Goal: Task Accomplishment & Management: Use online tool/utility

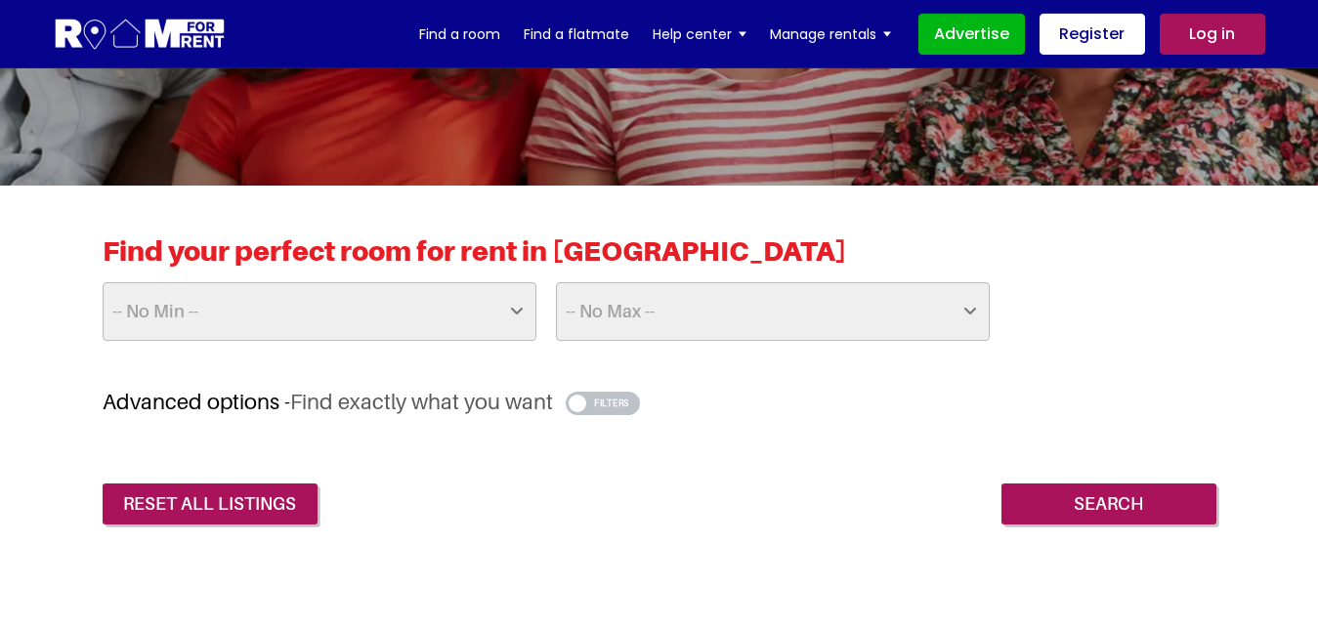
scroll to position [443, 0]
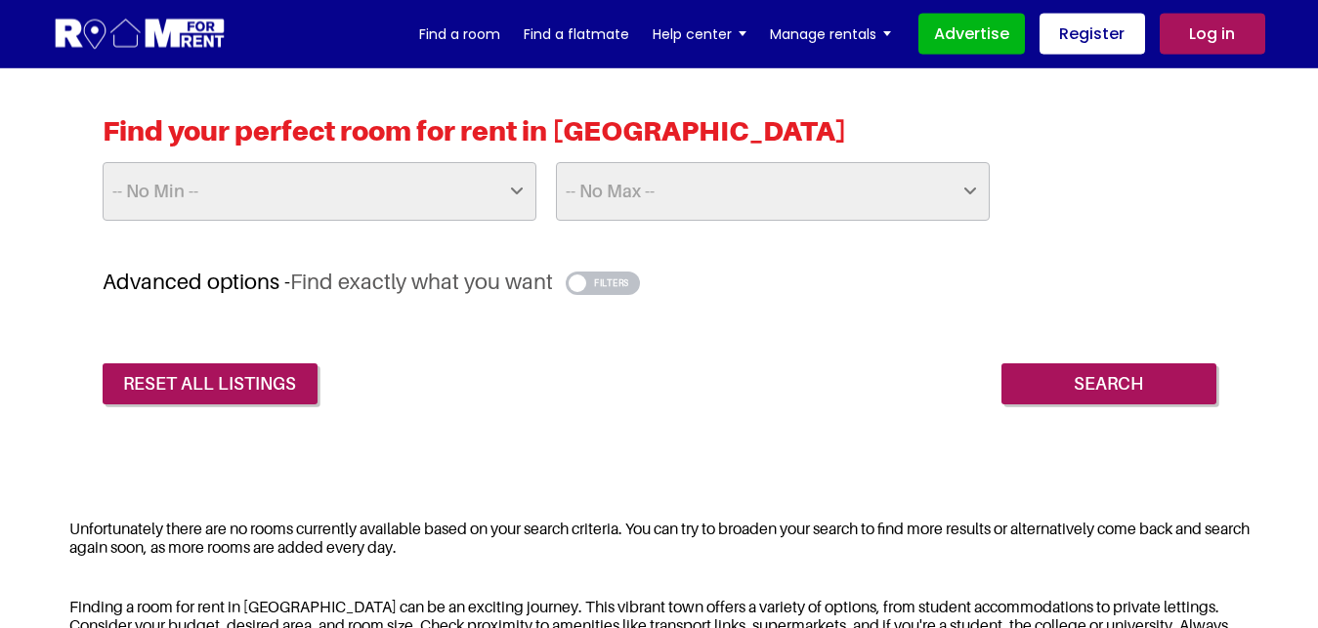
select select "400"
click option "£400" at bounding box center [0, 0] width 0 height 0
click at [556, 162] on select "-- No Max -- £50 £75 £100 £125 £150 £175 £200 £225 £250 £275 £300 £325 £350 £37…" at bounding box center [773, 191] width 434 height 59
select select "650"
click option "£650" at bounding box center [0, 0] width 0 height 0
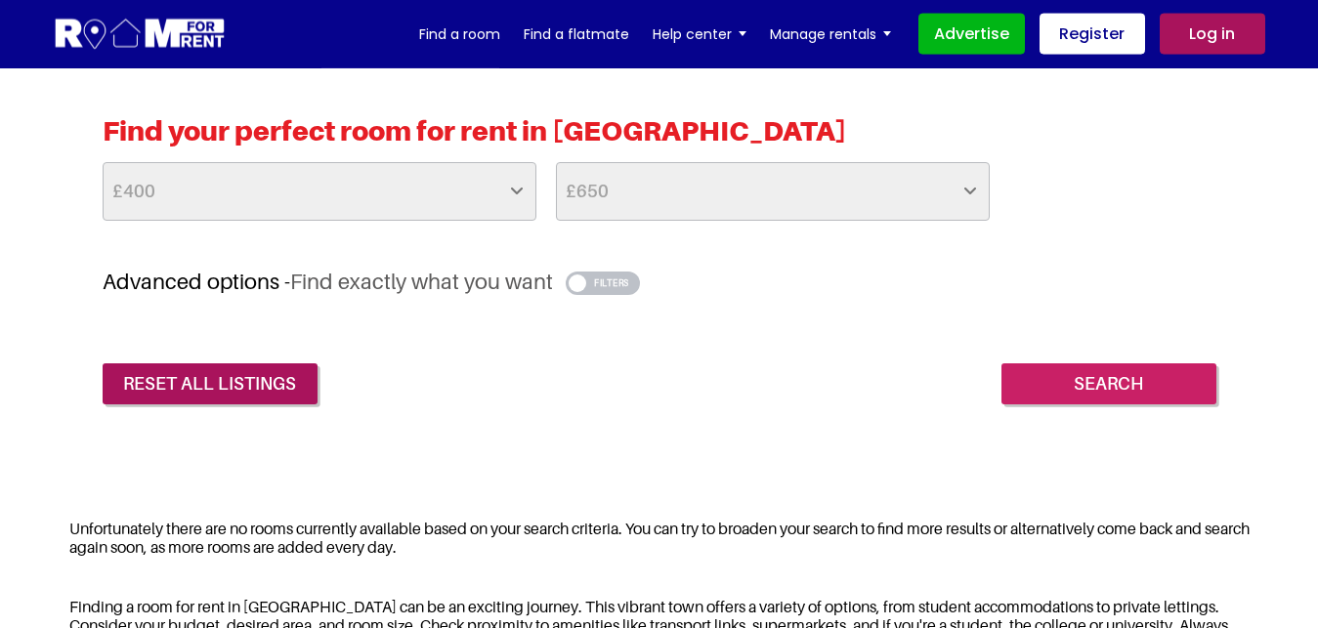
click at [1121, 374] on input "Search" at bounding box center [1109, 384] width 215 height 41
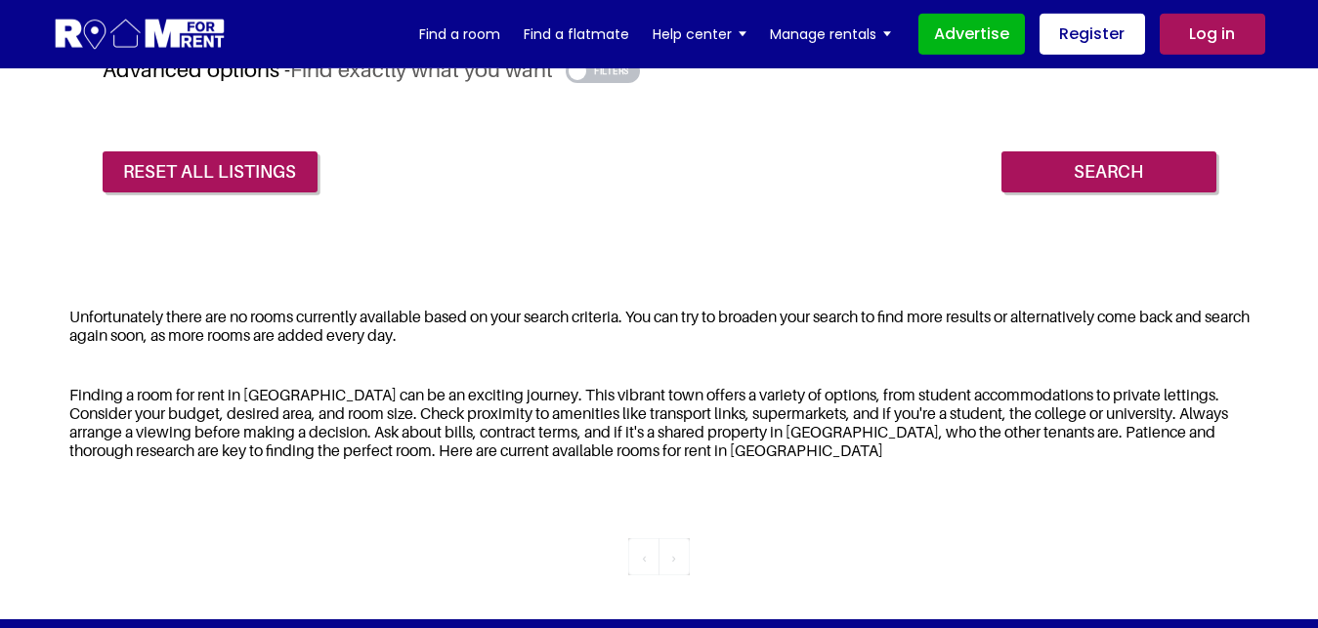
scroll to position [342, 0]
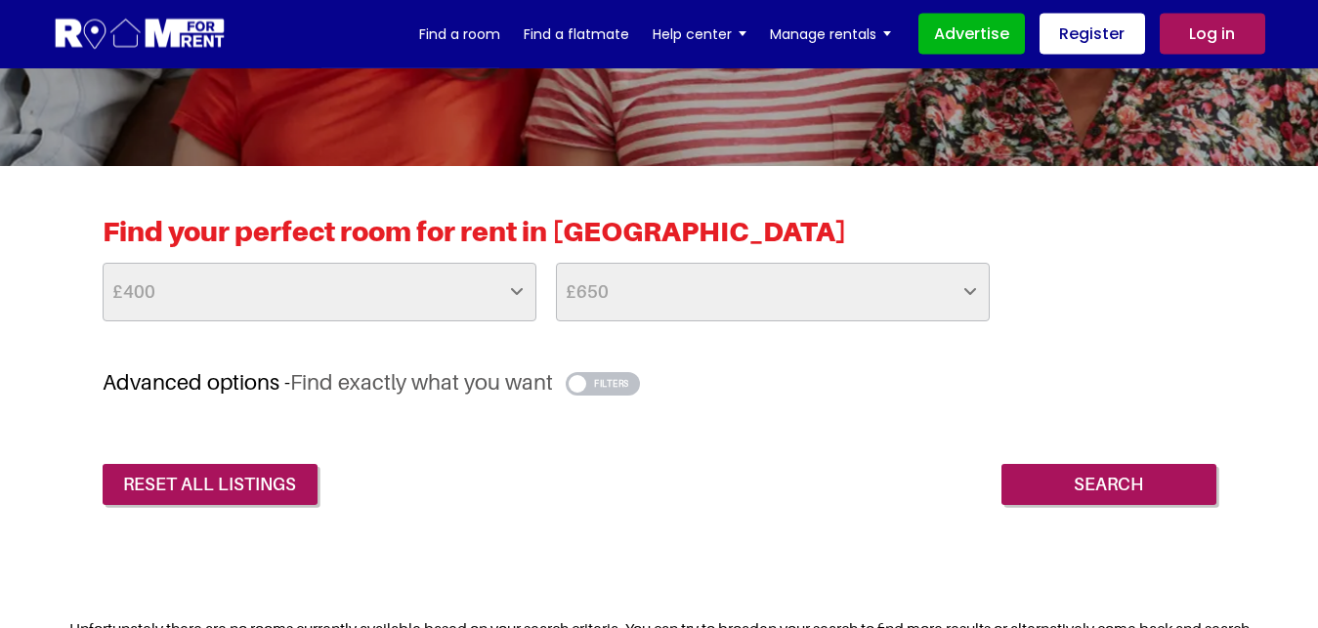
click at [596, 381] on button "button" at bounding box center [603, 383] width 75 height 23
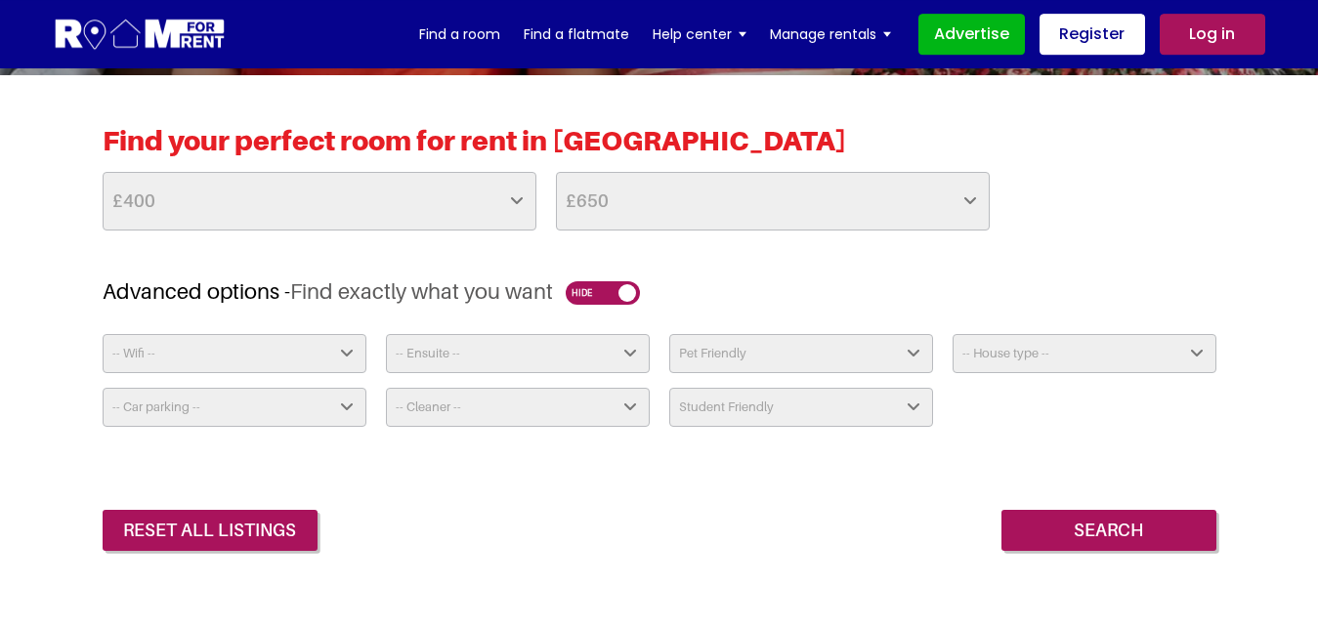
scroll to position [513, 0]
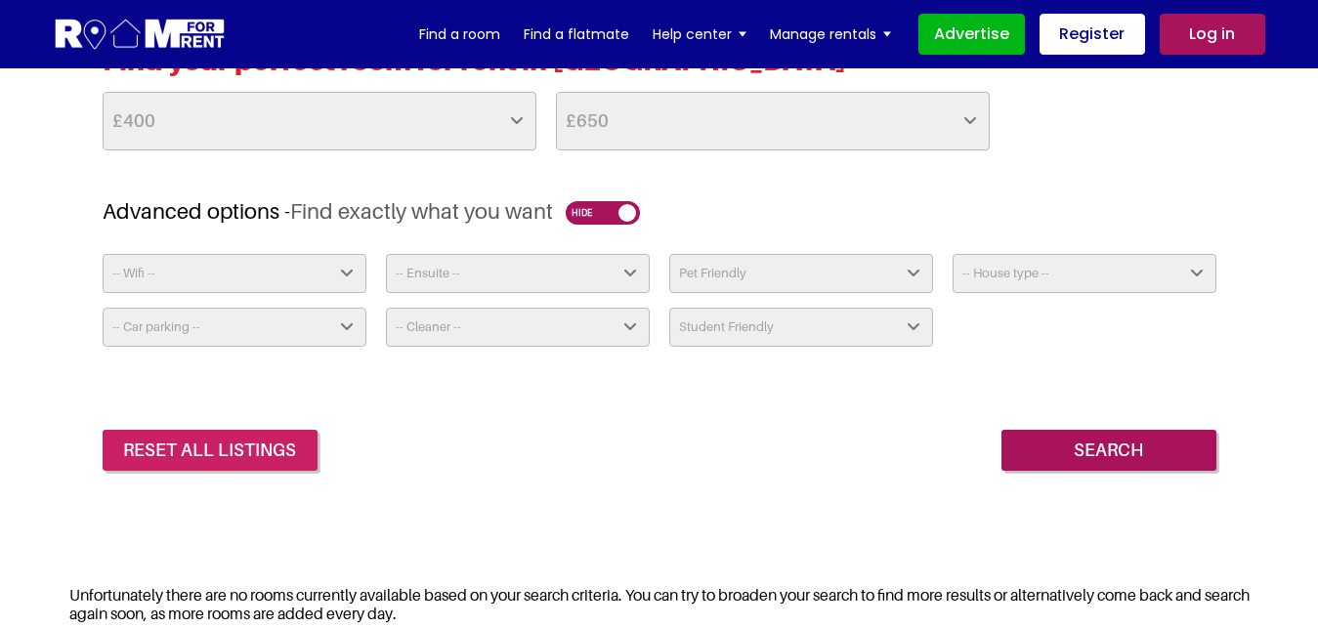
click at [213, 454] on link "reset all listings" at bounding box center [210, 450] width 215 height 41
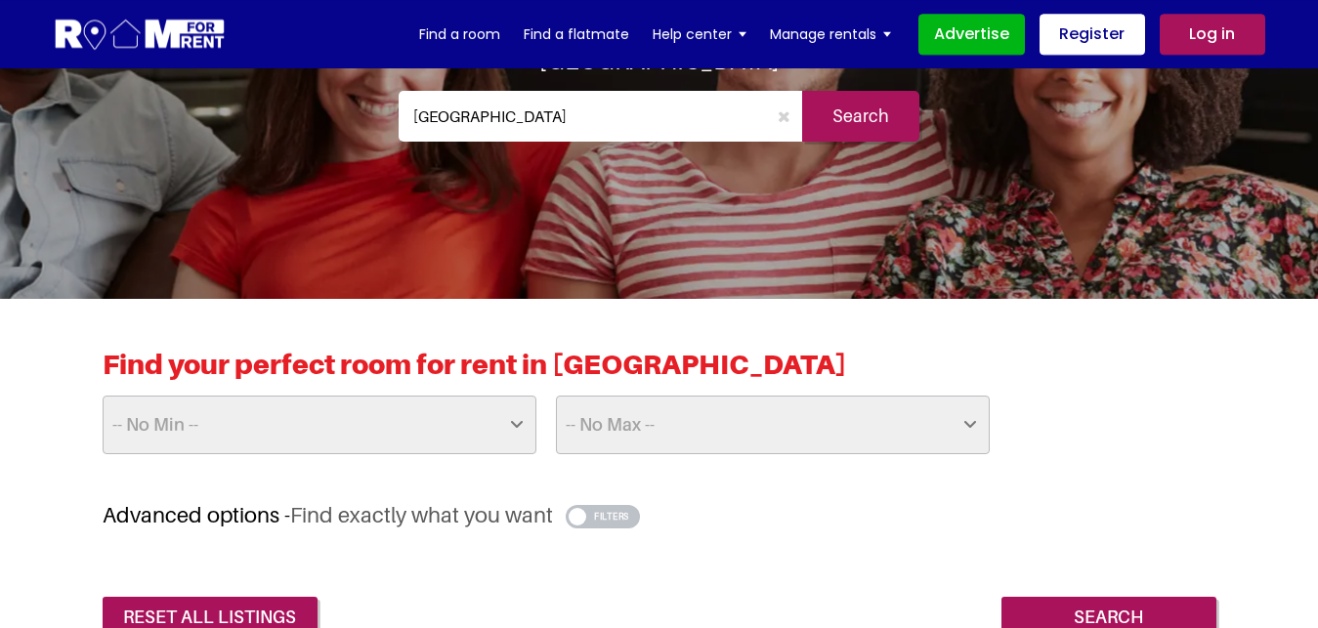
scroll to position [101, 0]
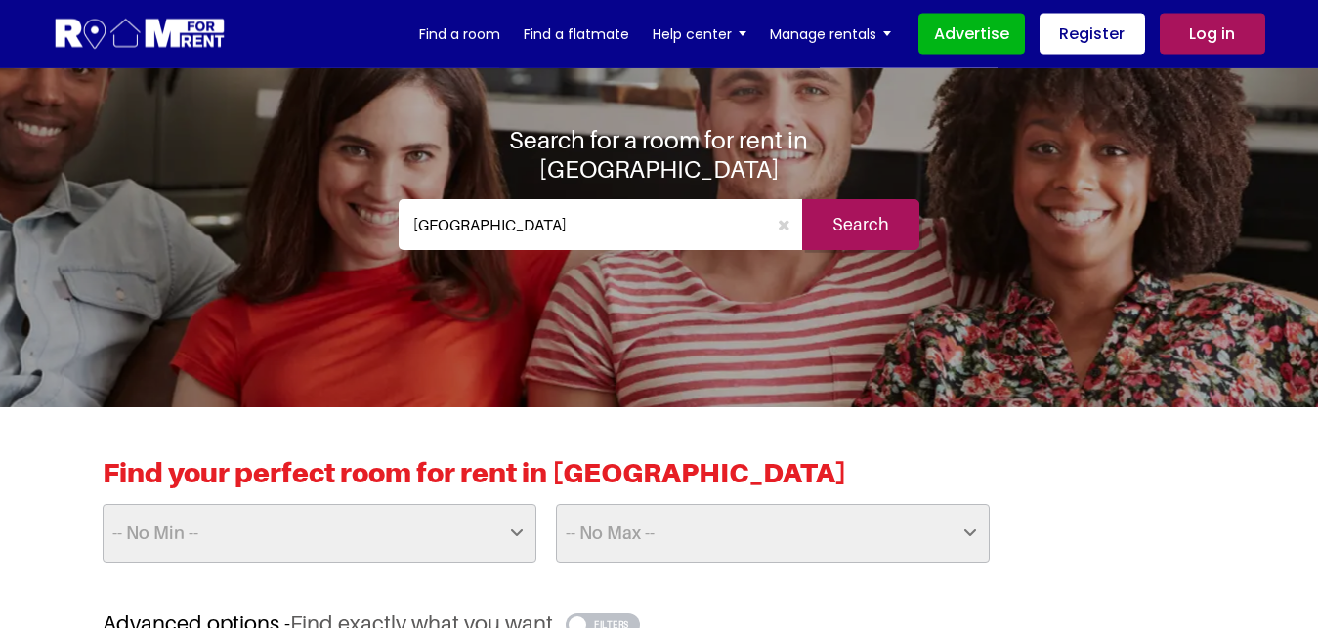
click at [504, 212] on input "[GEOGRAPHIC_DATA]" at bounding box center [583, 224] width 368 height 51
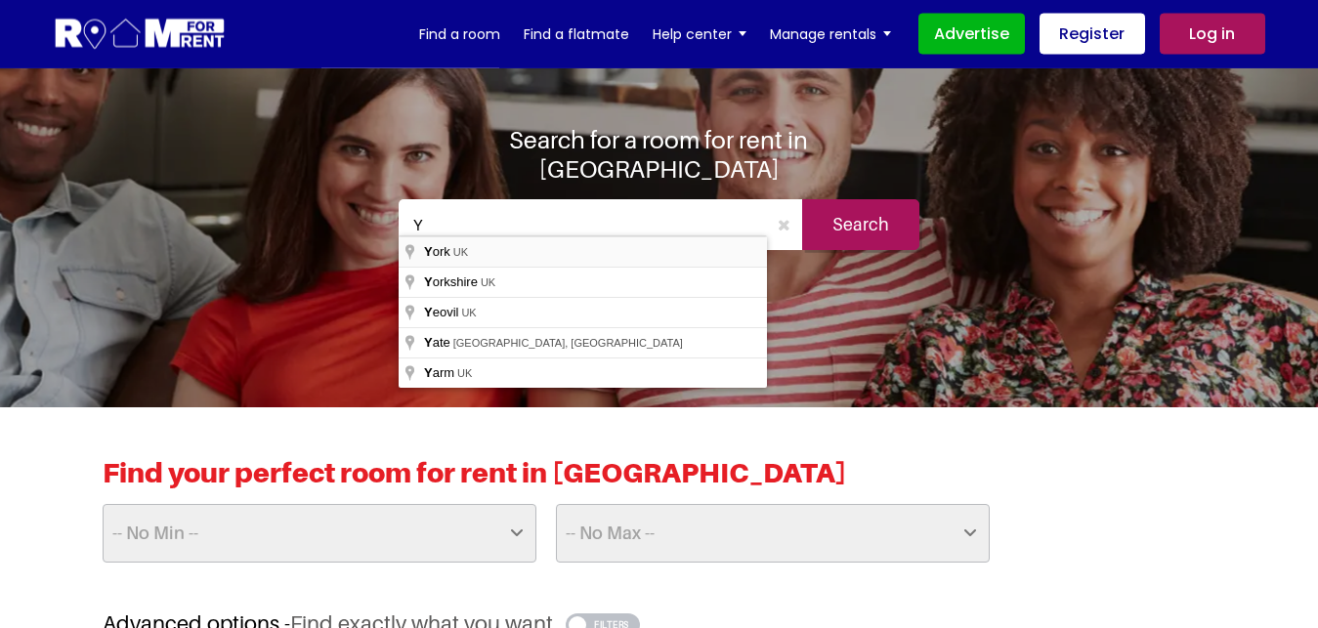
type input "York, UK"
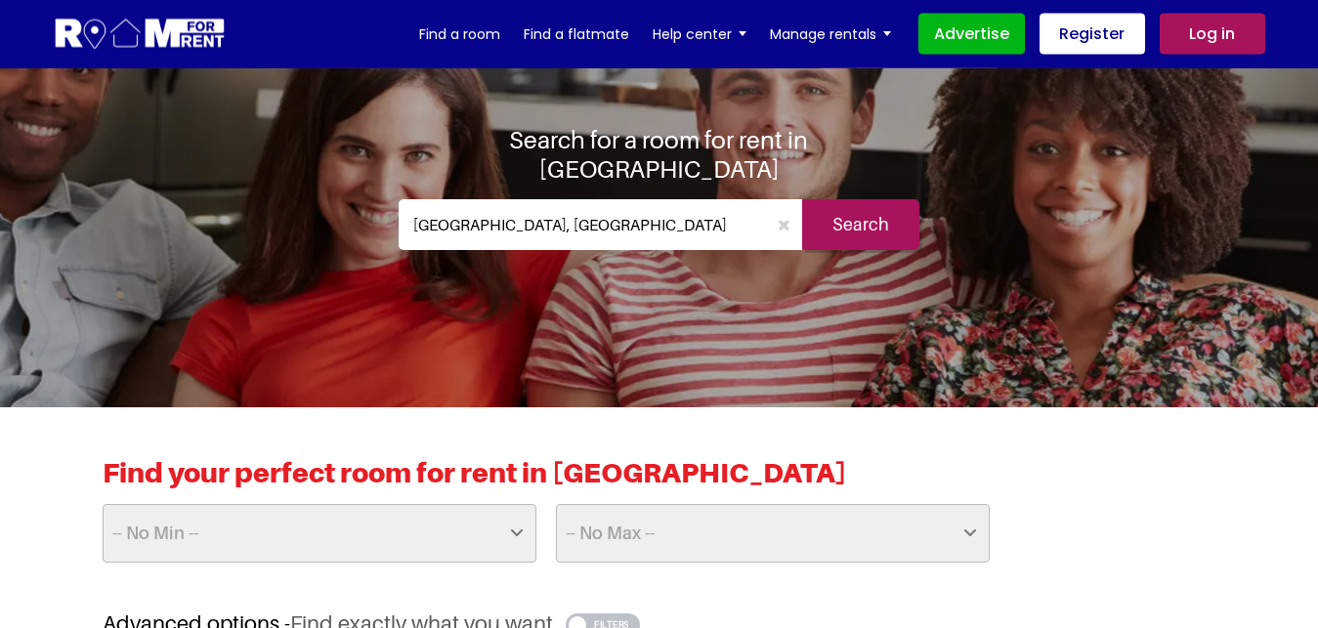
click at [878, 213] on input "Search" at bounding box center [860, 224] width 117 height 51
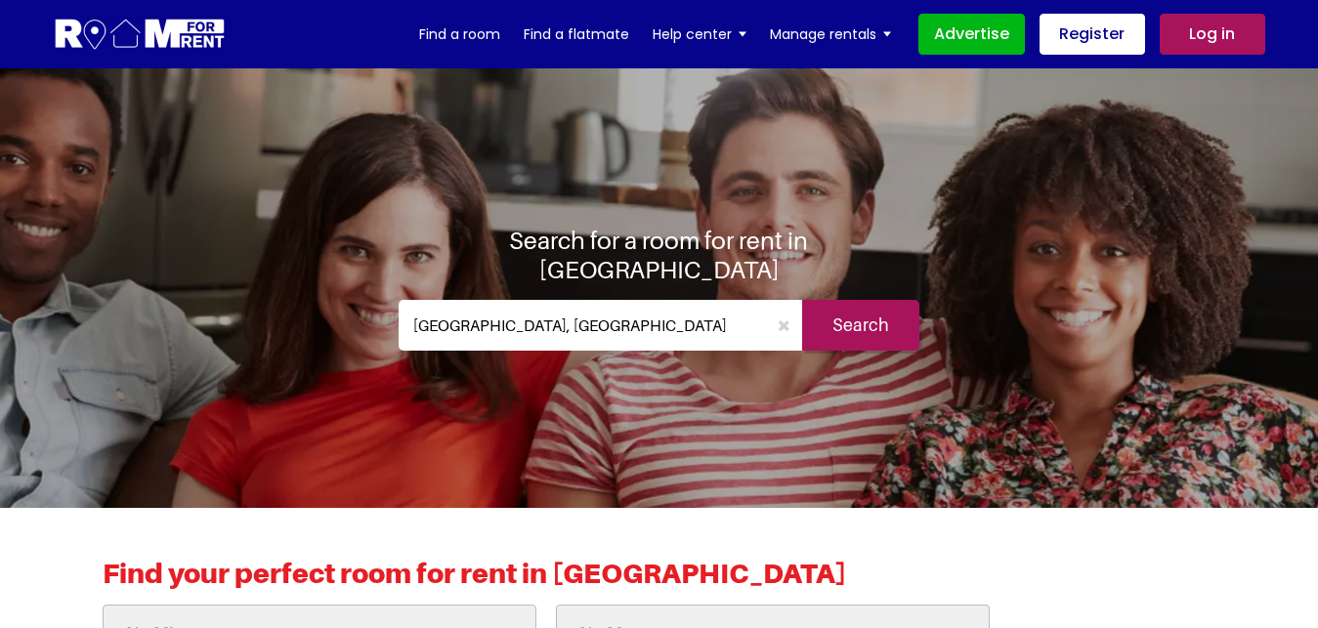
click at [529, 309] on input "York, UK" at bounding box center [583, 325] width 368 height 51
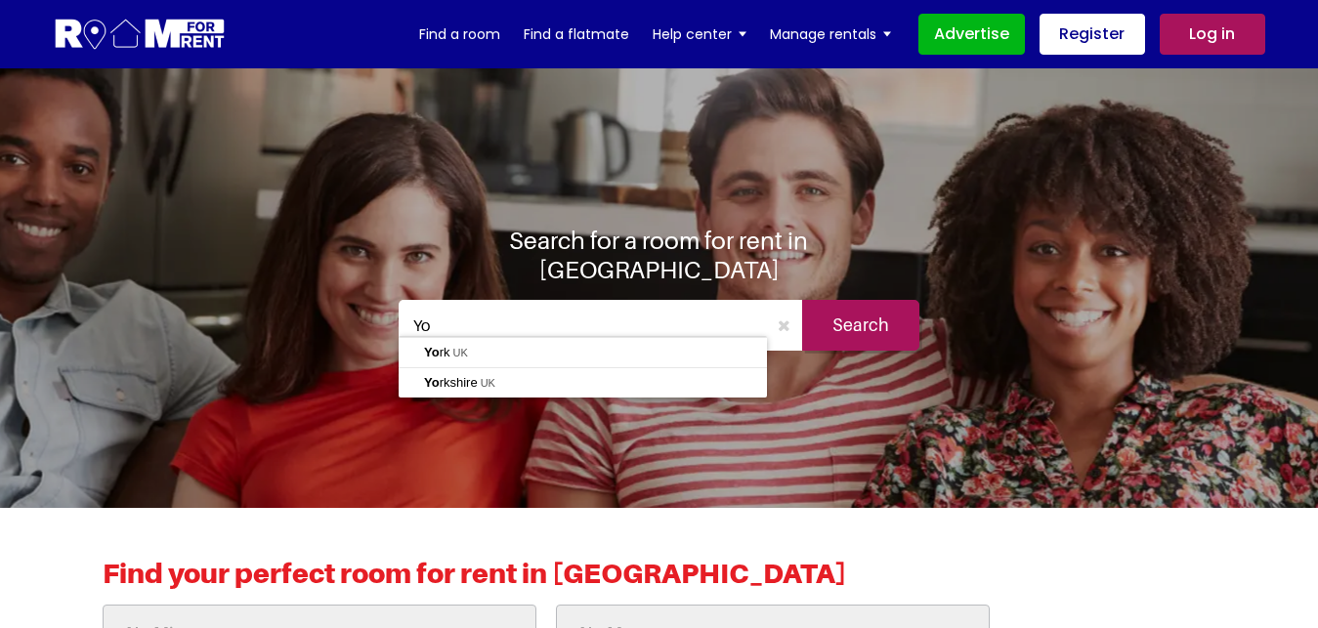
type input "Y"
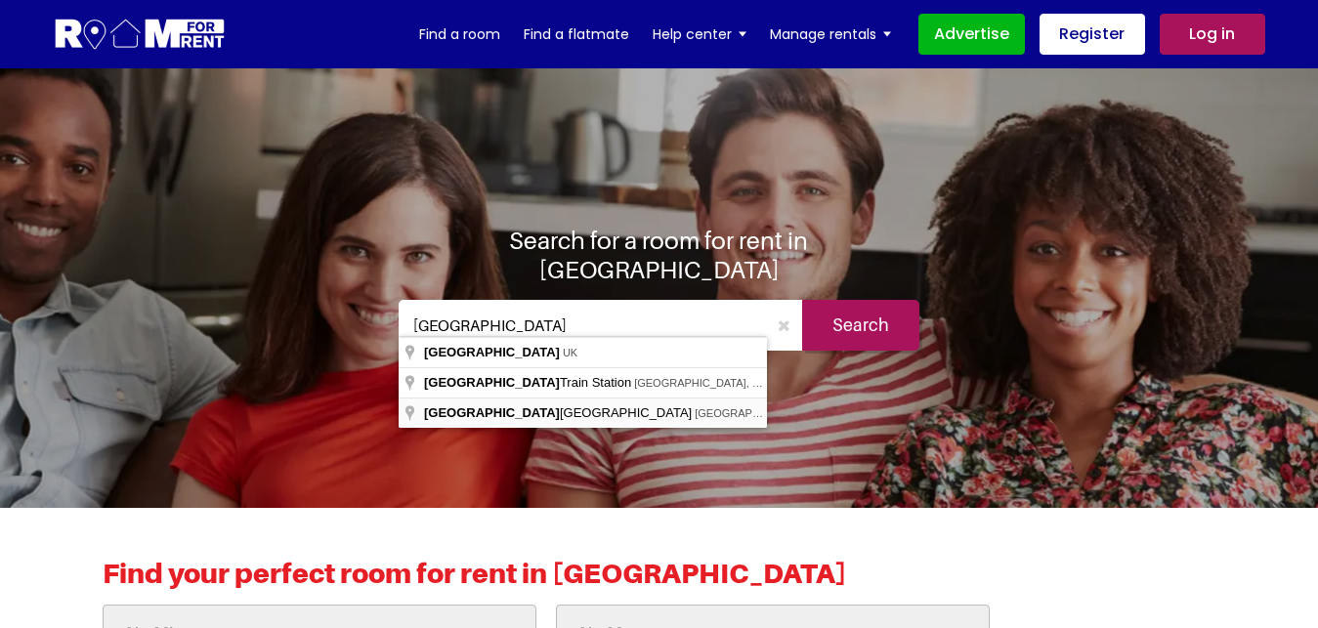
type input "Leeds City Centre, Leeds, UK"
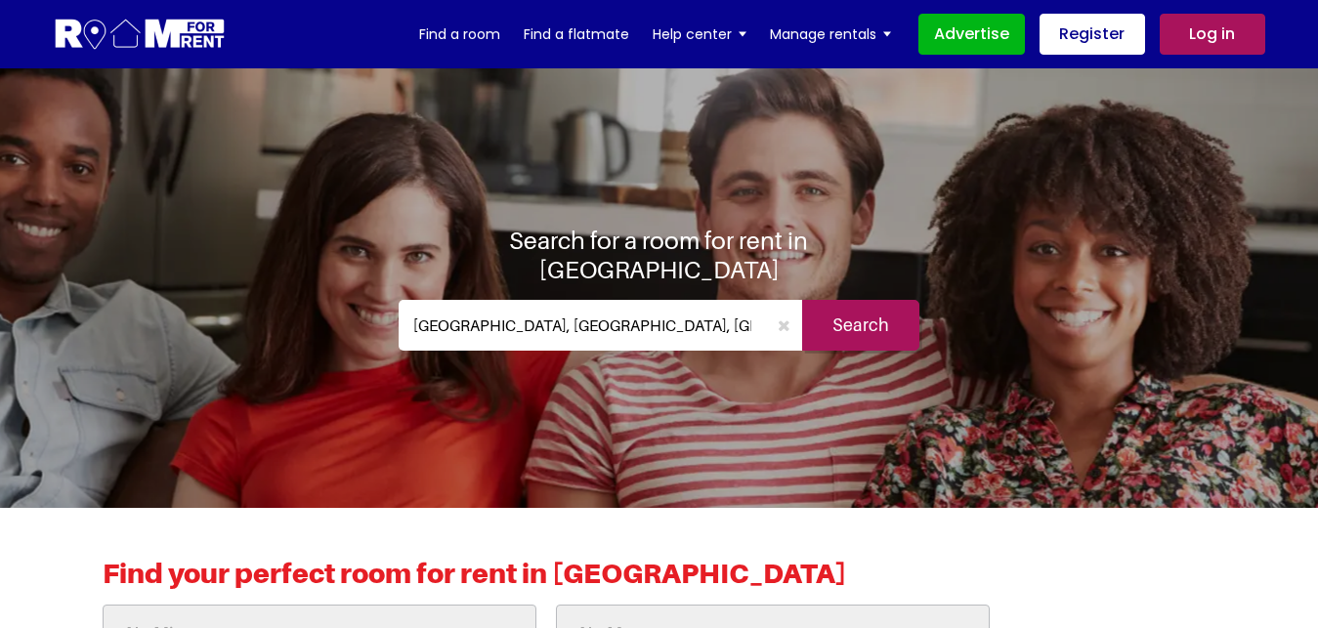
click at [879, 309] on input "Search" at bounding box center [860, 325] width 117 height 51
